Goal: Find specific page/section: Find specific page/section

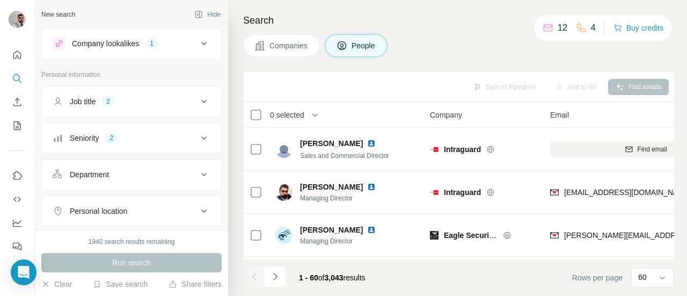
click at [207, 41] on icon at bounding box center [203, 43] width 13 height 13
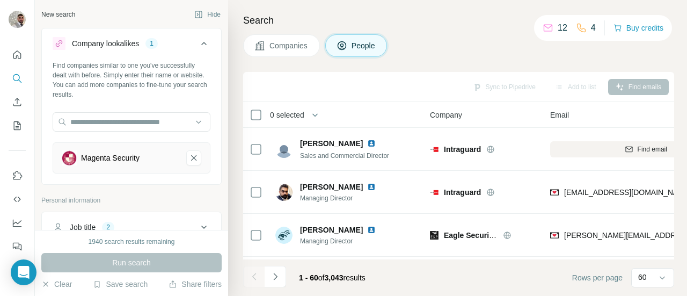
click at [207, 41] on icon at bounding box center [203, 43] width 13 height 13
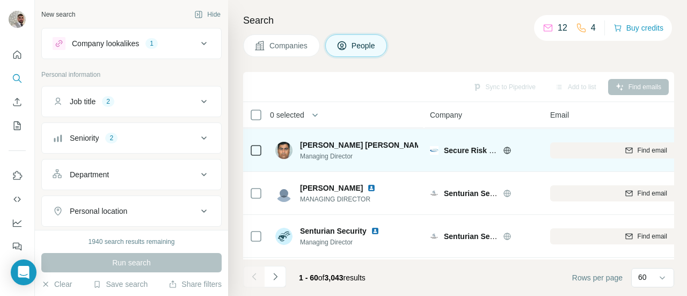
scroll to position [305, 0]
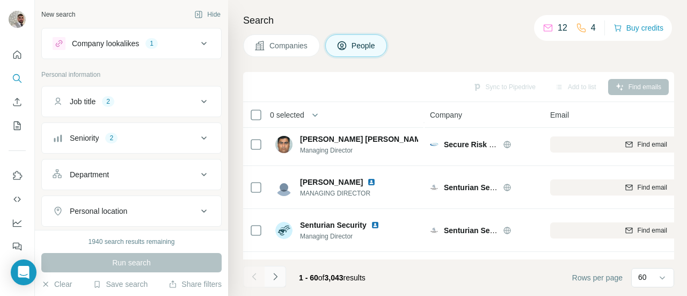
click at [281, 274] on button "Navigate to next page" at bounding box center [274, 276] width 21 height 21
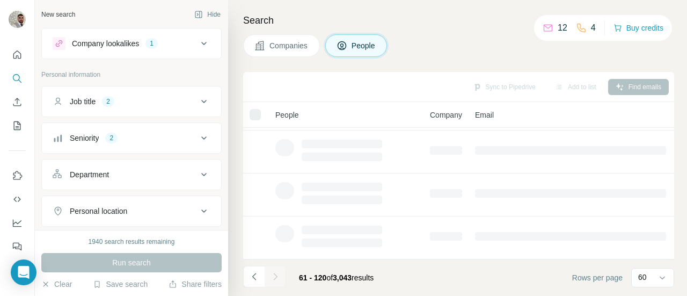
scroll to position [297, 0]
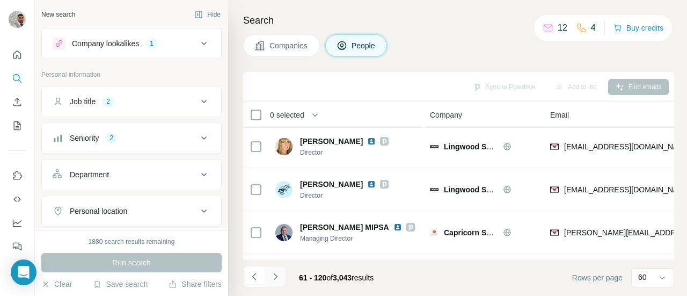
click at [270, 279] on icon "Navigate to next page" at bounding box center [275, 276] width 11 height 11
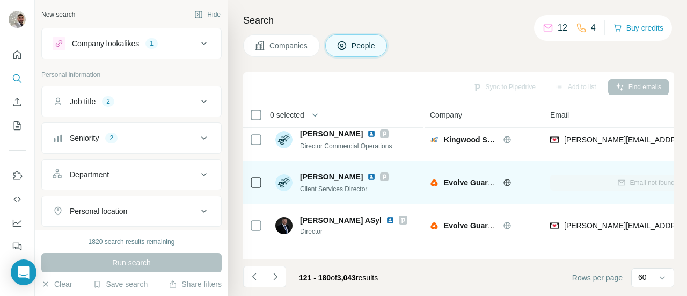
scroll to position [863, 0]
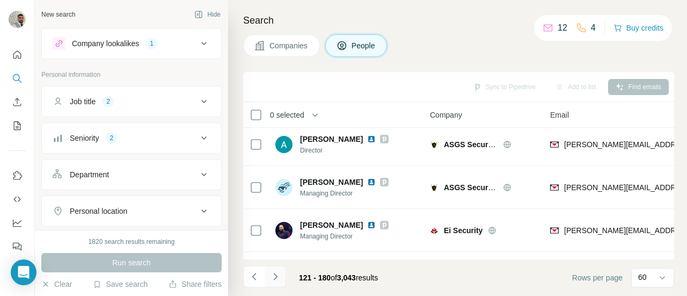
click at [278, 278] on icon "Navigate to next page" at bounding box center [275, 276] width 11 height 11
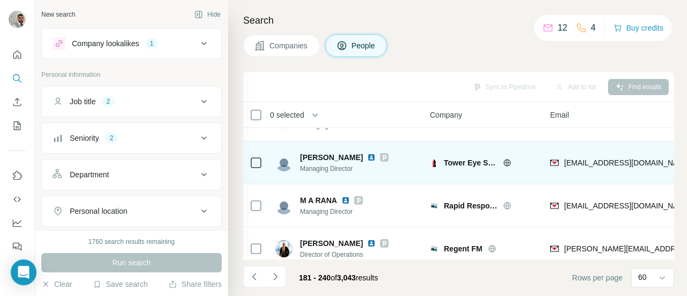
scroll to position [1981, 0]
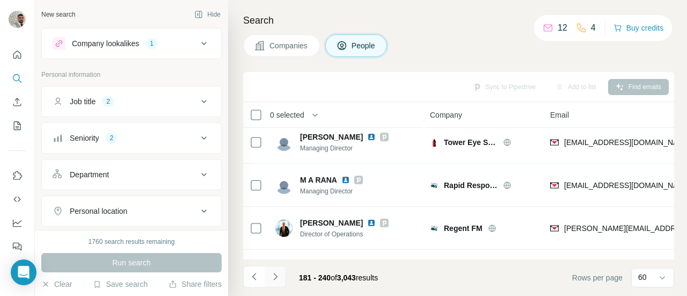
click at [273, 279] on icon "Navigate to next page" at bounding box center [275, 276] width 11 height 11
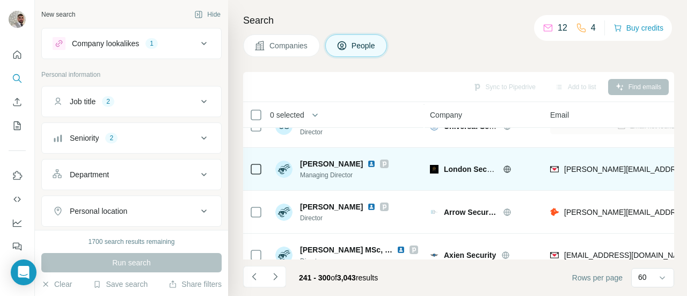
scroll to position [0, 0]
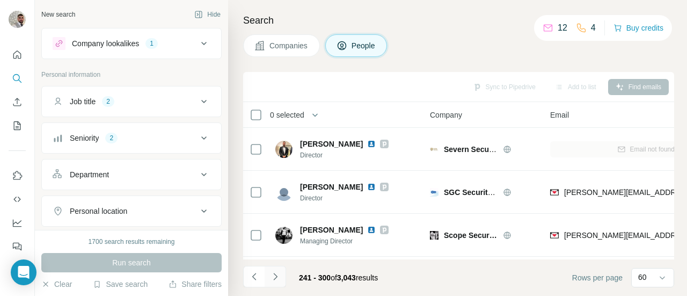
click at [275, 277] on icon "Navigate to next page" at bounding box center [275, 275] width 4 height 7
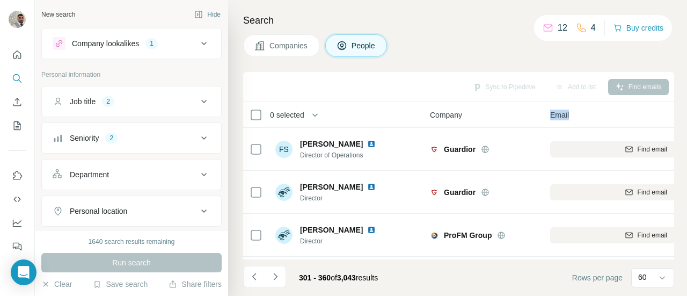
drag, startPoint x: 582, startPoint y: 114, endPoint x: 539, endPoint y: 108, distance: 43.8
click at [0, 0] on tr "0 selected People Company Email Mobile Lists Personal location Seniority Depart…" at bounding box center [0, 0] width 0 height 0
